Goal: Transaction & Acquisition: Purchase product/service

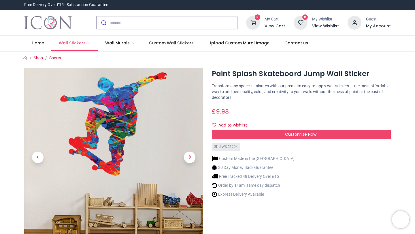
click at [78, 43] on span "Wall Stickers" at bounding box center [72, 43] width 27 height 6
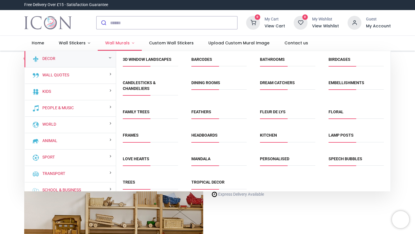
click at [116, 42] on span "Wall Murals" at bounding box center [117, 43] width 25 height 6
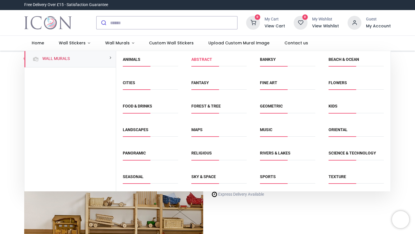
click at [201, 59] on link "Abstract" at bounding box center [202, 59] width 21 height 5
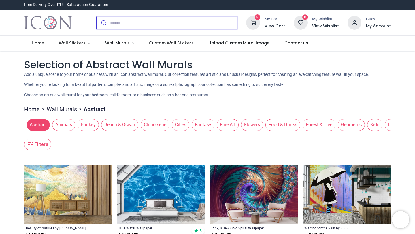
click at [140, 26] on input "search" at bounding box center [173, 22] width 127 height 13
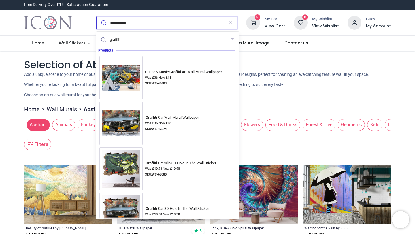
type input "*********"
click at [97, 16] on button "submit" at bounding box center [104, 22] width 14 height 13
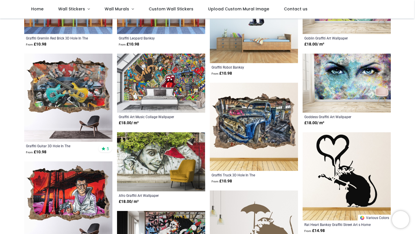
scroll to position [137, 0]
